Goal: Communication & Community: Answer question/provide support

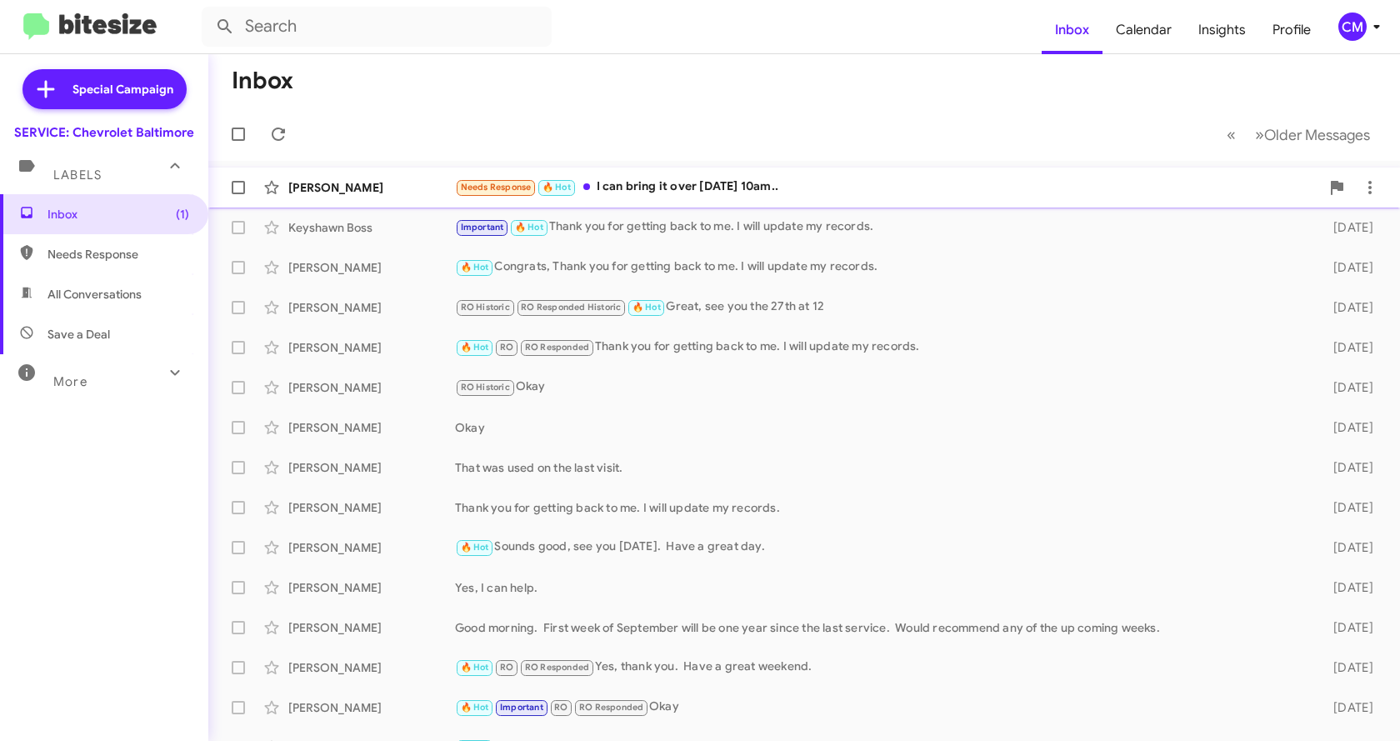
click at [640, 195] on div "Needs Response 🔥 Hot I can bring it over [DATE] 10am.." at bounding box center [887, 186] width 865 height 19
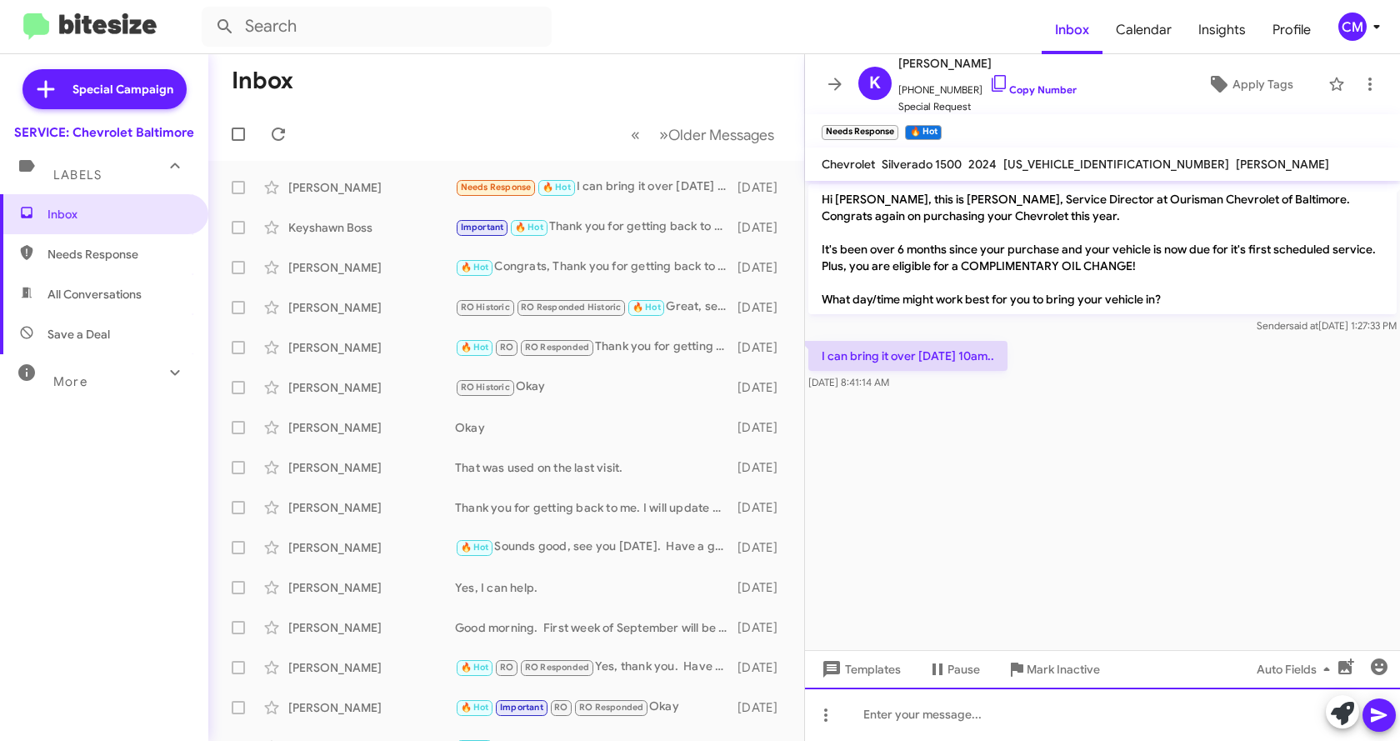
click at [945, 733] on div at bounding box center [1102, 713] width 595 height 53
click at [1377, 719] on icon at bounding box center [1378, 715] width 16 height 14
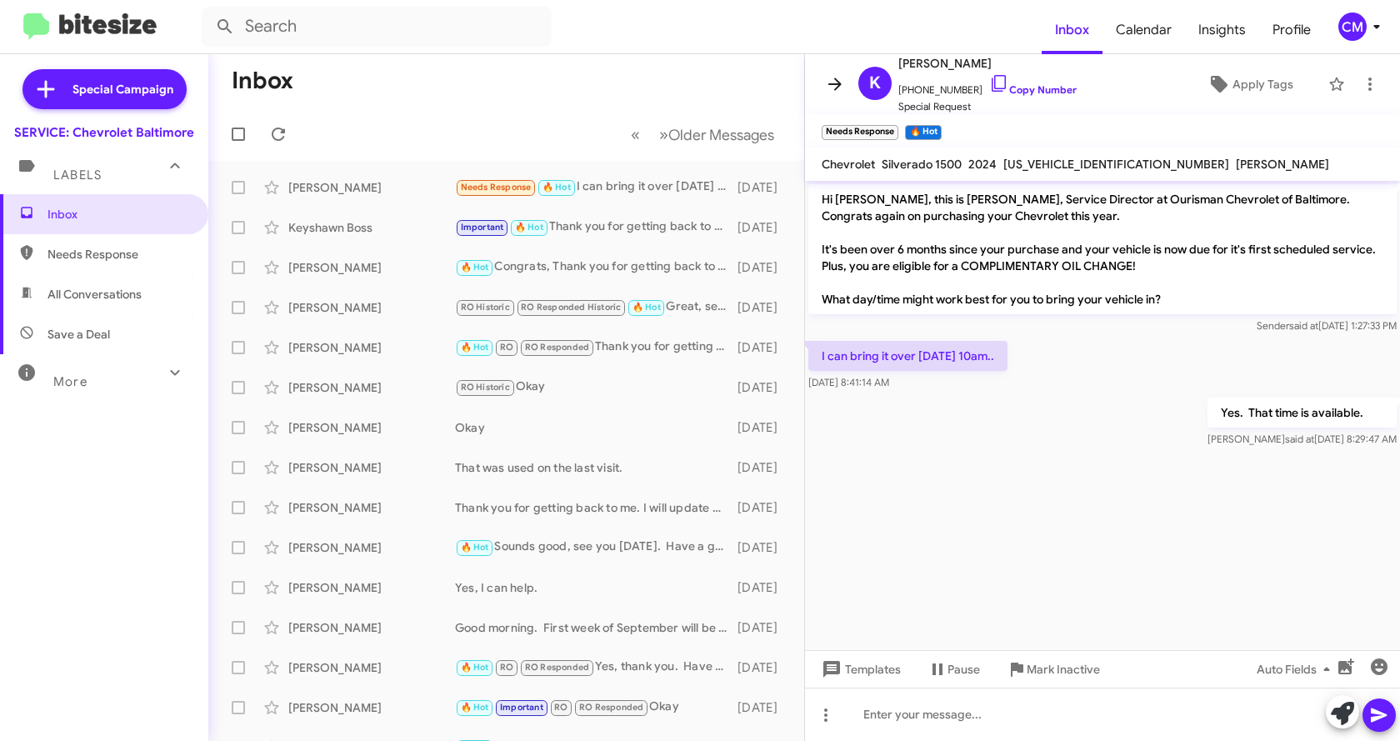
click at [829, 84] on icon at bounding box center [834, 83] width 13 height 12
